Goal: Task Accomplishment & Management: Manage account settings

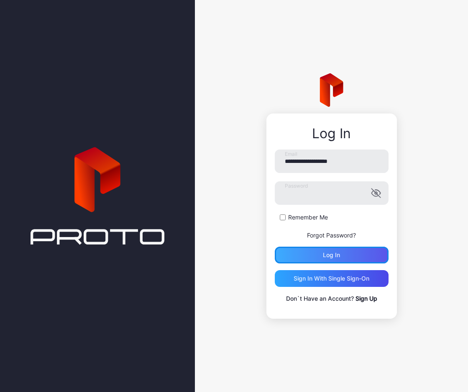
click at [364, 259] on div "Log in" at bounding box center [332, 254] width 114 height 17
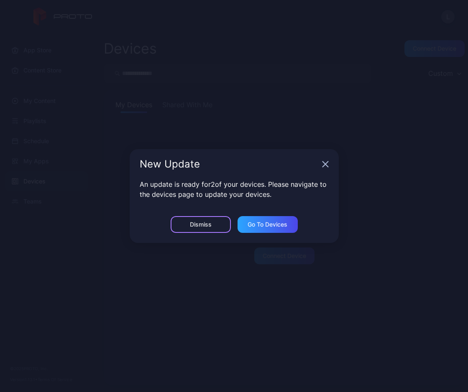
click at [218, 224] on div "Dismiss" at bounding box center [201, 224] width 60 height 17
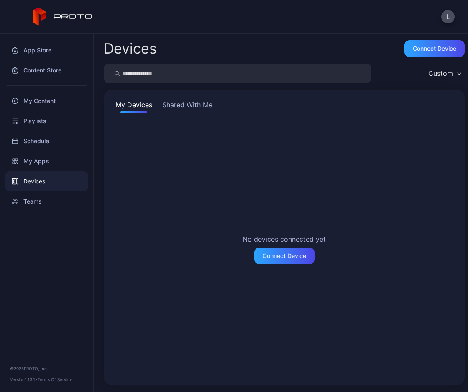
click at [35, 184] on div "Devices" at bounding box center [46, 181] width 83 height 20
drag, startPoint x: 186, startPoint y: 107, endPoint x: 198, endPoint y: 125, distance: 21.5
click at [187, 107] on button "Shared With Me" at bounding box center [188, 106] width 54 height 13
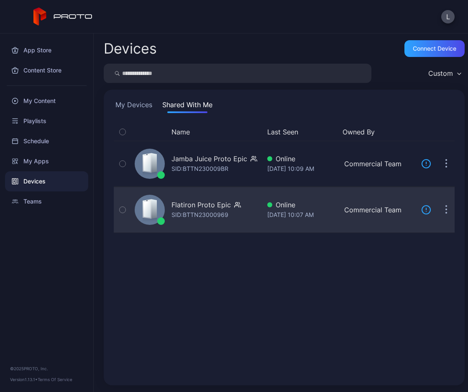
click at [204, 210] on div "SID: BTTN23000969" at bounding box center [200, 215] width 57 height 10
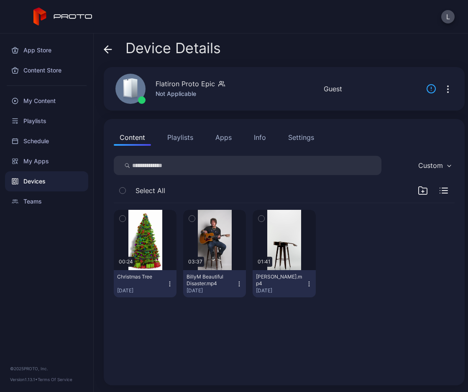
click at [181, 141] on button "Playlists" at bounding box center [180, 137] width 38 height 17
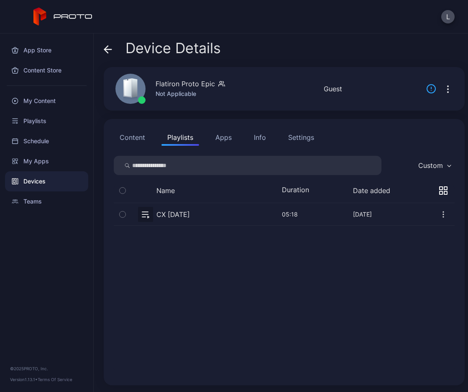
click at [123, 215] on icon "button" at bounding box center [122, 213] width 2 height 1
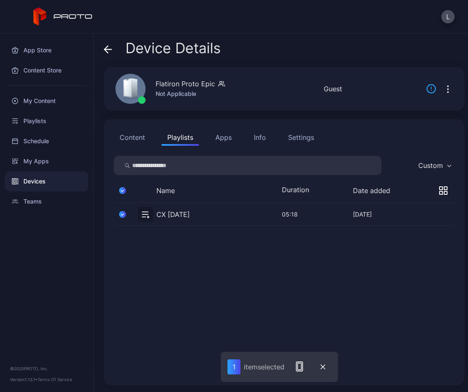
click at [177, 216] on button "button" at bounding box center [284, 214] width 341 height 22
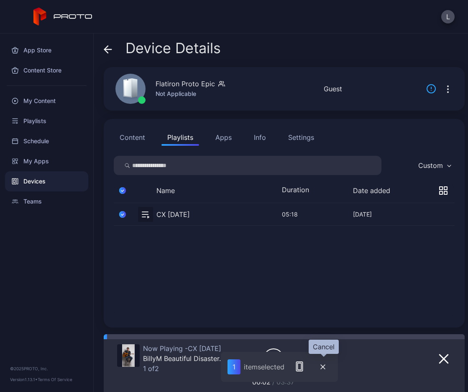
click at [322, 368] on icon "button" at bounding box center [322, 366] width 5 height 5
click at [39, 183] on div "Devices" at bounding box center [46, 181] width 83 height 20
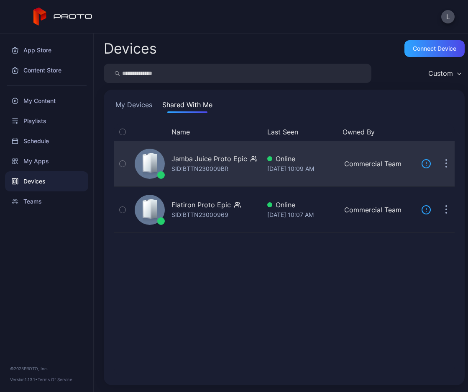
click at [223, 158] on div "Jamba Juice Proto Epic" at bounding box center [210, 159] width 76 height 10
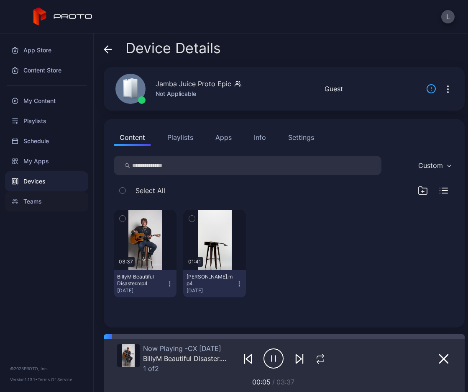
click at [31, 200] on div "Teams" at bounding box center [46, 201] width 83 height 20
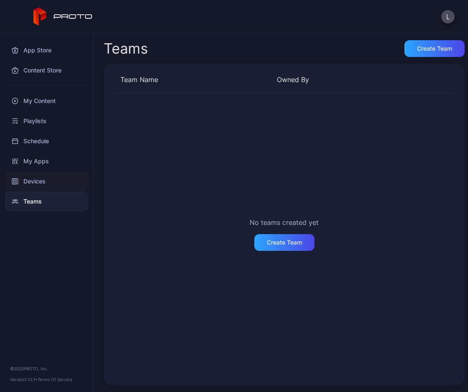
click at [40, 185] on div "Devices" at bounding box center [46, 181] width 83 height 20
